Goal: Navigation & Orientation: Find specific page/section

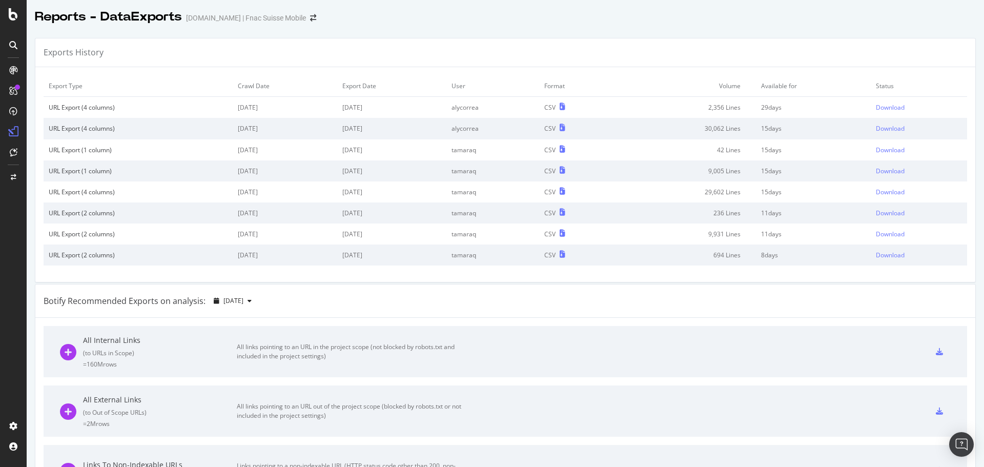
click at [15, 63] on div at bounding box center [13, 70] width 16 height 16
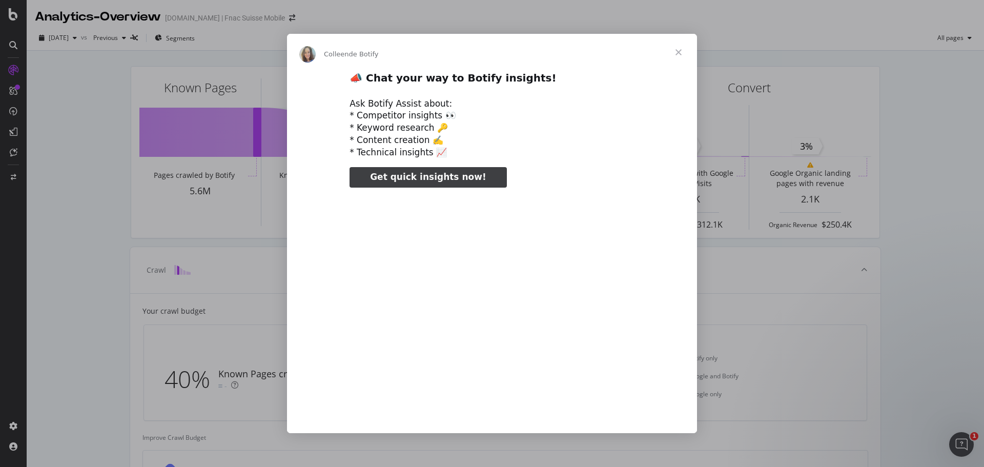
type input "3296666"
click at [678, 47] on span "Fermer" at bounding box center [678, 52] width 37 height 37
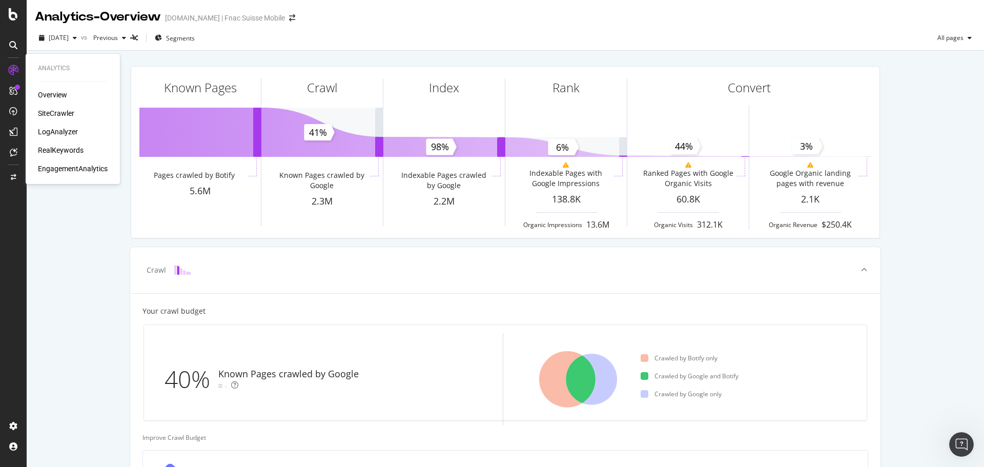
click at [52, 112] on div "SiteCrawler" at bounding box center [56, 113] width 36 height 10
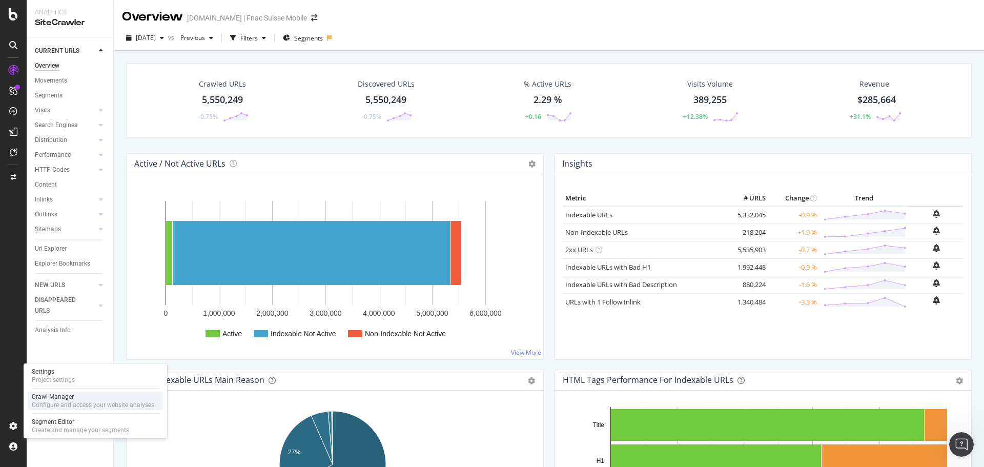
click at [69, 393] on div "Crawl Manager" at bounding box center [93, 397] width 122 height 8
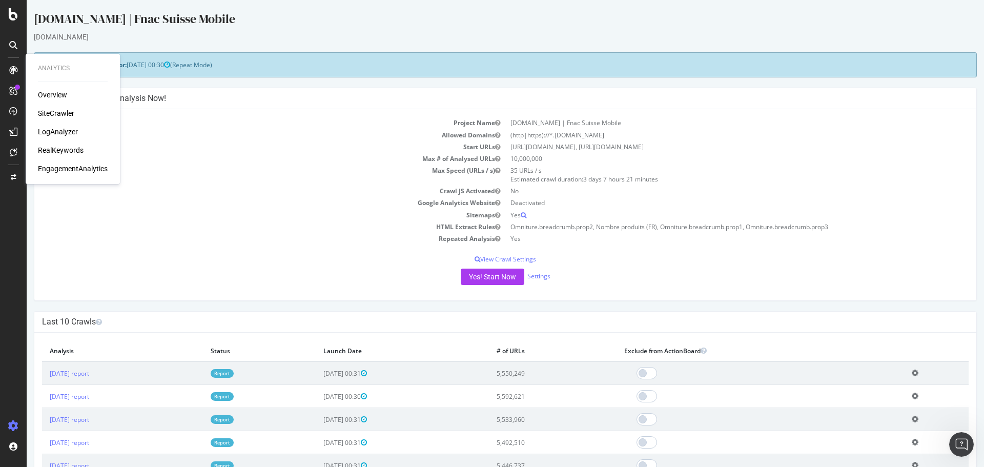
click at [58, 113] on div "SiteCrawler" at bounding box center [56, 113] width 36 height 10
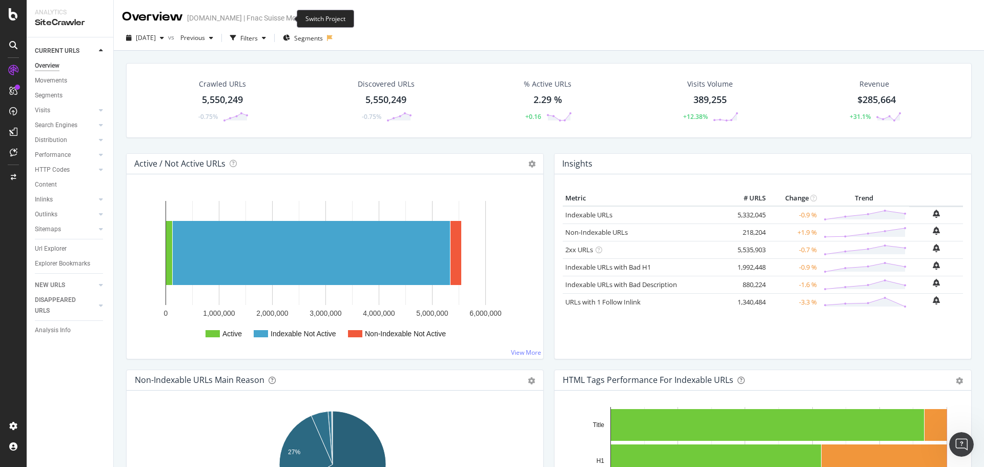
click at [311, 22] on icon "arrow-right-arrow-left" at bounding box center [314, 17] width 6 height 7
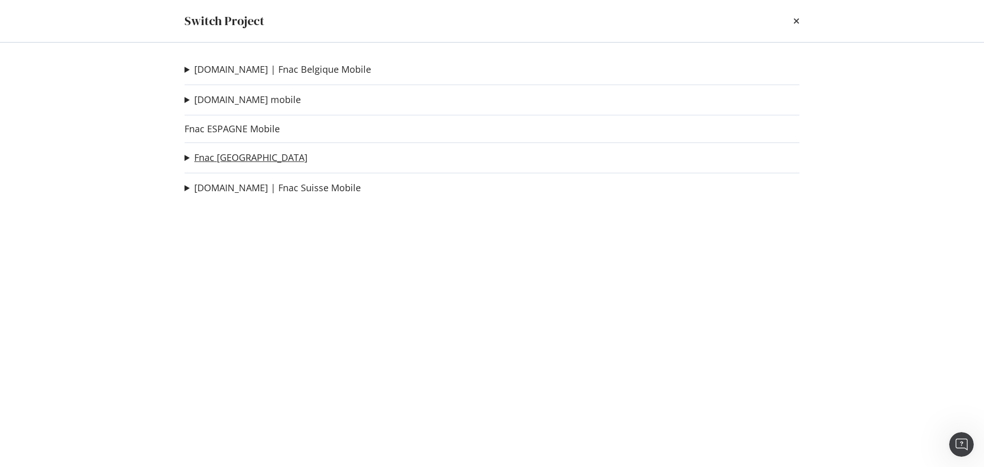
click at [223, 159] on link "Fnac [GEOGRAPHIC_DATA]" at bounding box center [250, 157] width 113 height 11
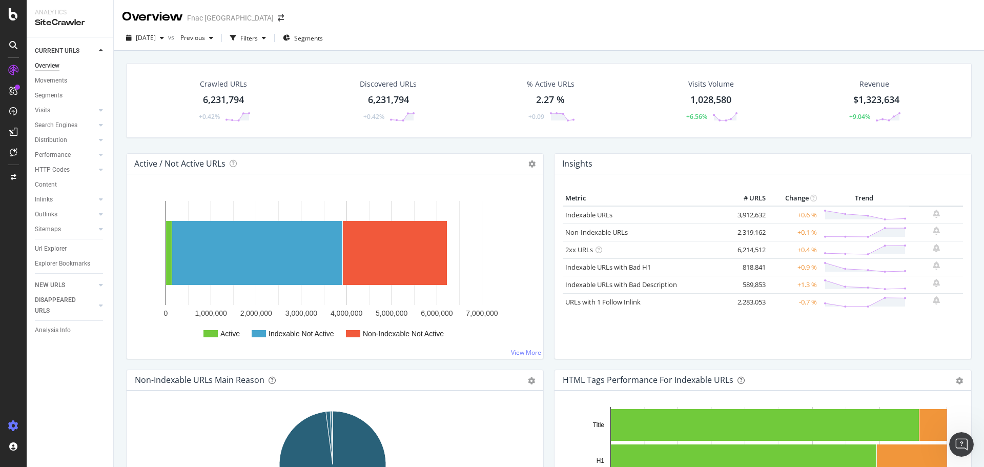
click at [18, 428] on icon at bounding box center [13, 426] width 10 height 10
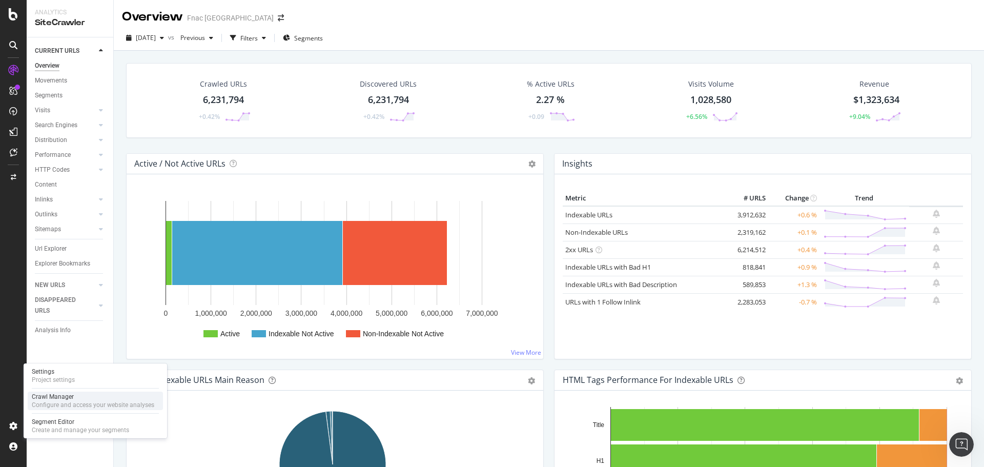
click at [69, 409] on div "Crawl Manager Configure and access your website analyses" at bounding box center [95, 401] width 135 height 18
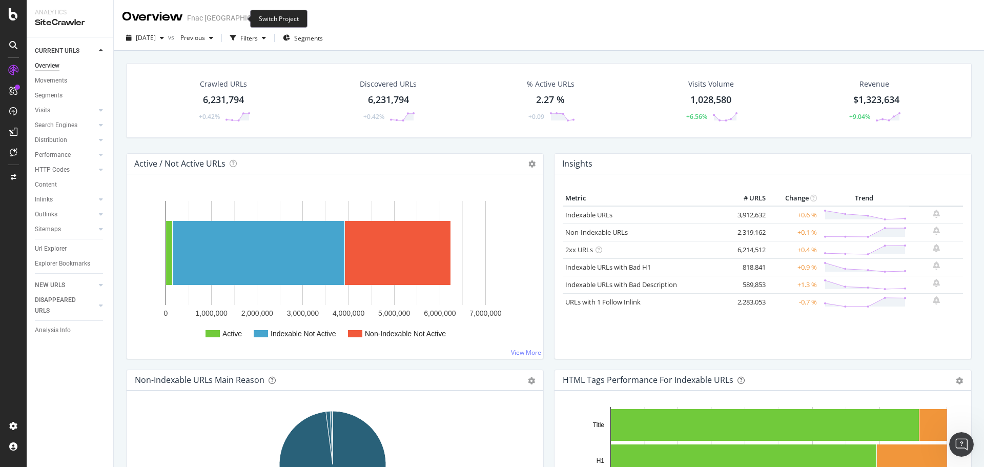
click at [278, 19] on icon "arrow-right-arrow-left" at bounding box center [281, 17] width 6 height 7
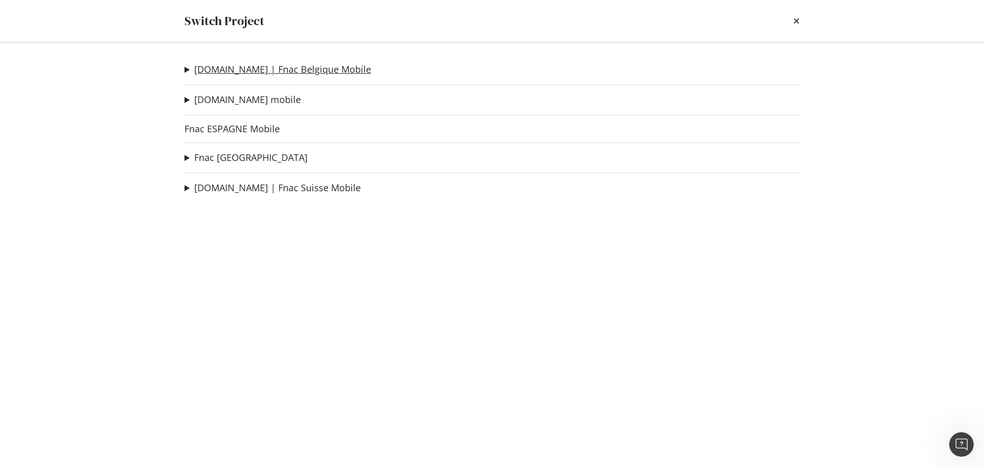
click at [232, 66] on link "[DOMAIN_NAME] | Fnac Belgique Mobile" at bounding box center [282, 69] width 177 height 11
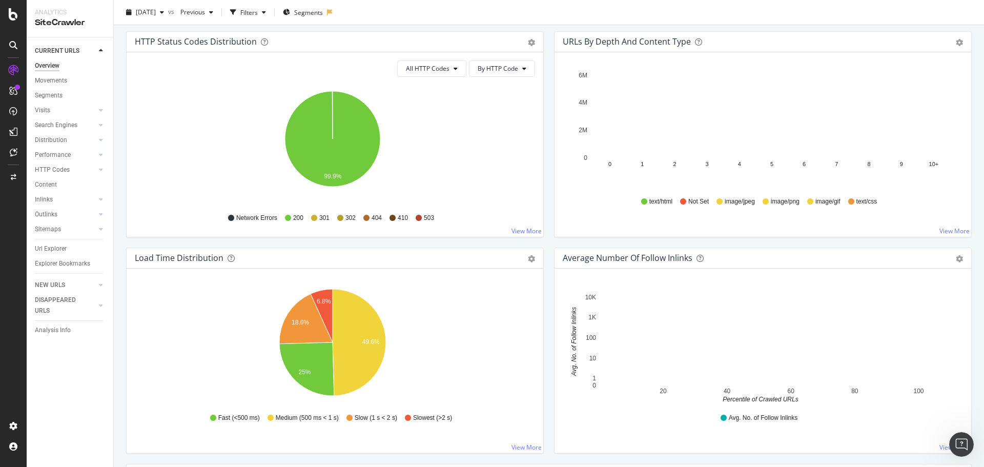
scroll to position [555, 0]
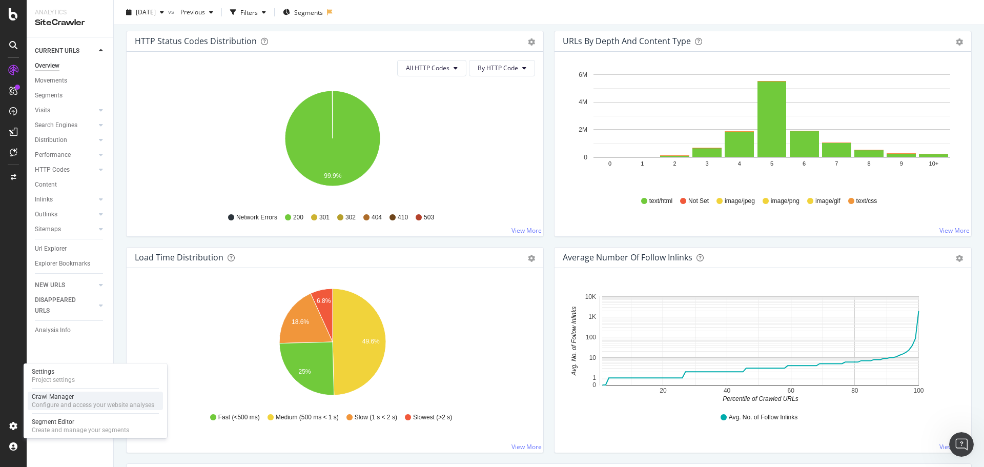
click at [59, 396] on div "Crawl Manager" at bounding box center [93, 397] width 122 height 8
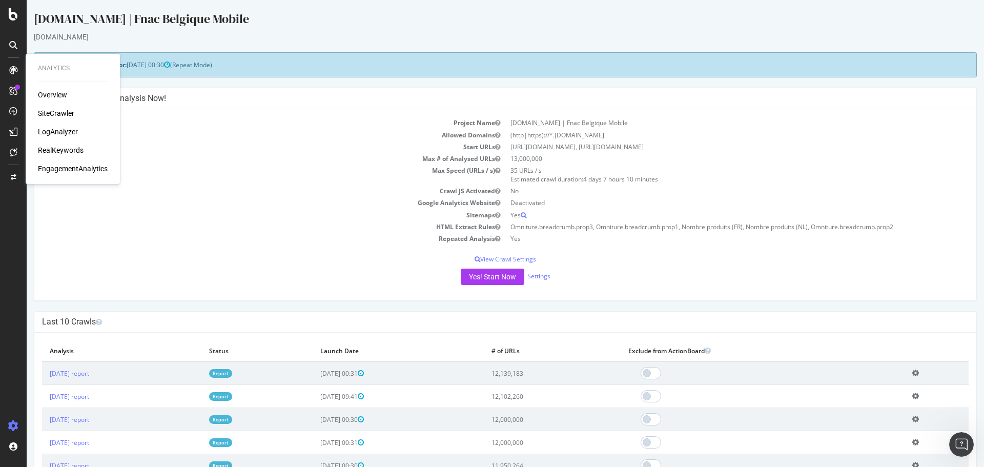
click at [52, 95] on div "Overview" at bounding box center [52, 95] width 29 height 10
